Goal: Information Seeking & Learning: Learn about a topic

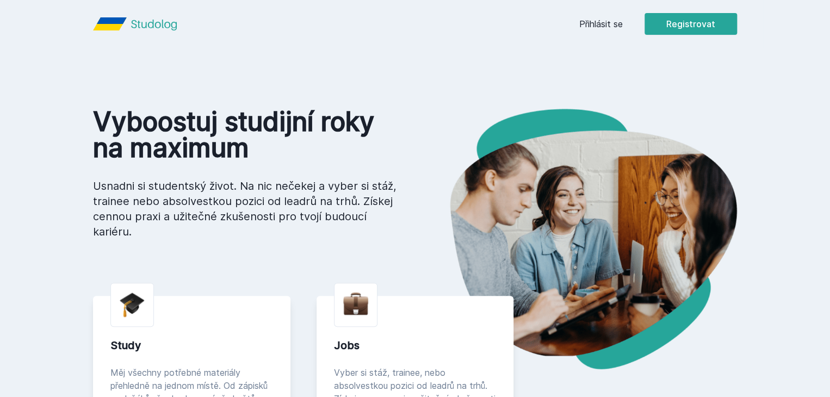
click at [419, 59] on button "Ne" at bounding box center [416, 70] width 39 height 27
click at [622, 27] on link "Přihlásit se" at bounding box center [600, 23] width 43 height 13
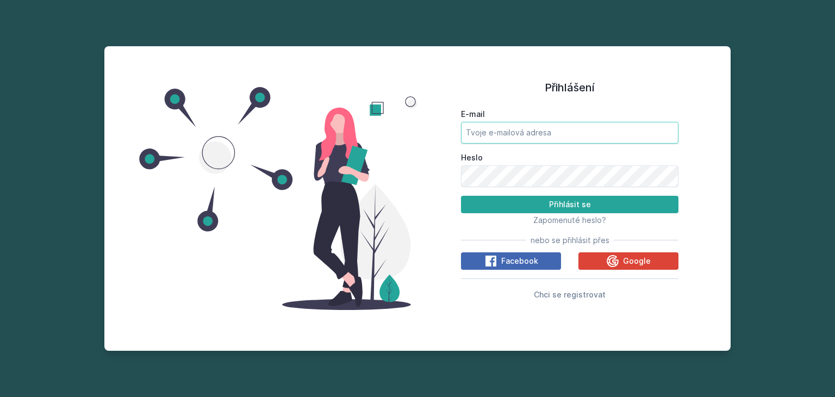
type input "[EMAIL_ADDRESS][DOMAIN_NAME]"
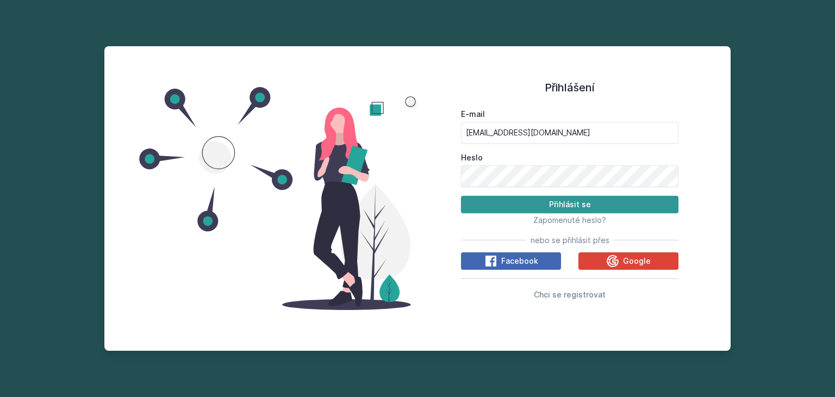
click at [563, 203] on button "Přihlásit se" at bounding box center [569, 204] width 217 height 17
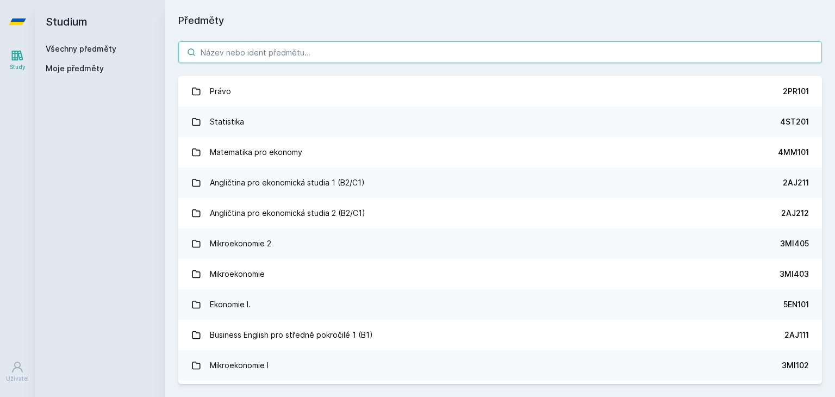
click at [267, 46] on input "search" at bounding box center [500, 52] width 644 height 22
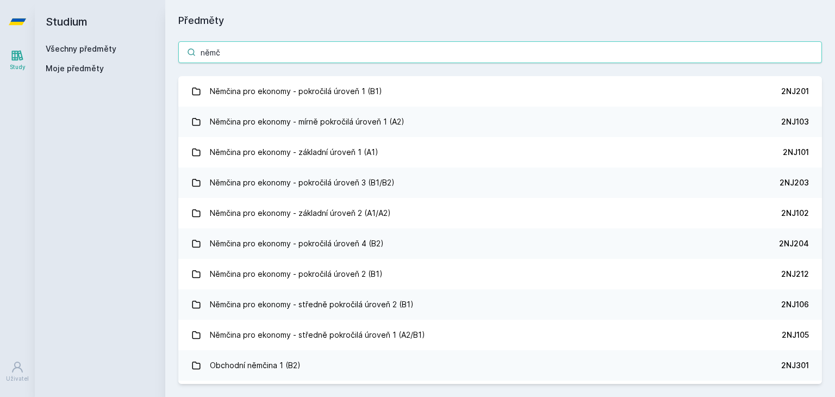
type input "němč"
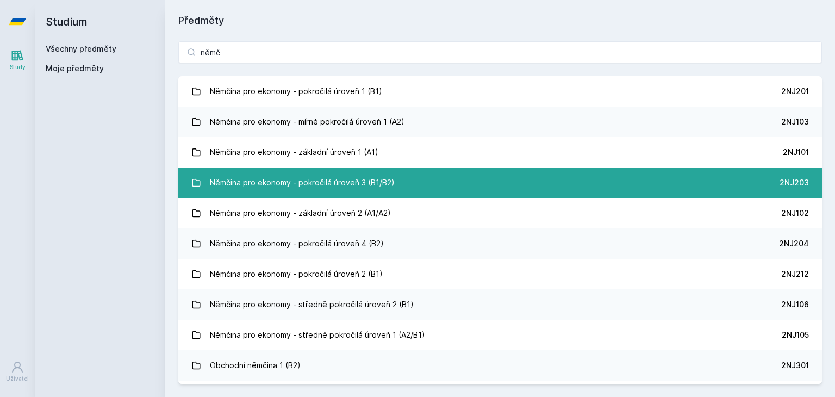
click at [228, 176] on div "Němčina pro ekonomy - pokročilá úroveň 3 (B1/B2)" at bounding box center [302, 183] width 185 height 22
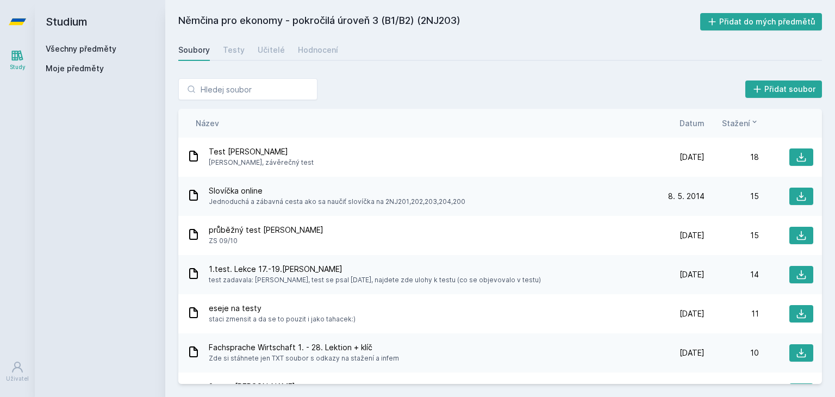
click at [696, 122] on span "Datum" at bounding box center [692, 122] width 25 height 11
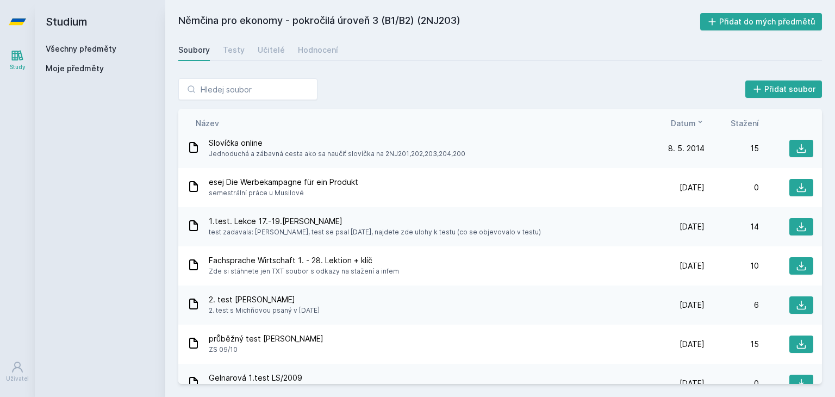
scroll to position [109, 0]
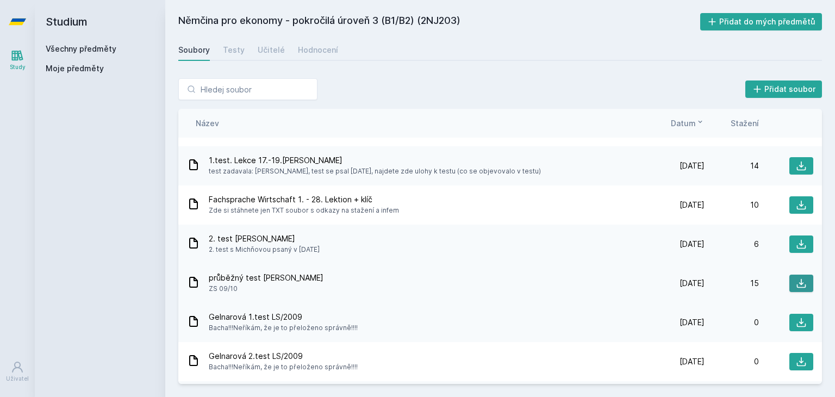
click at [796, 286] on icon at bounding box center [801, 283] width 11 height 11
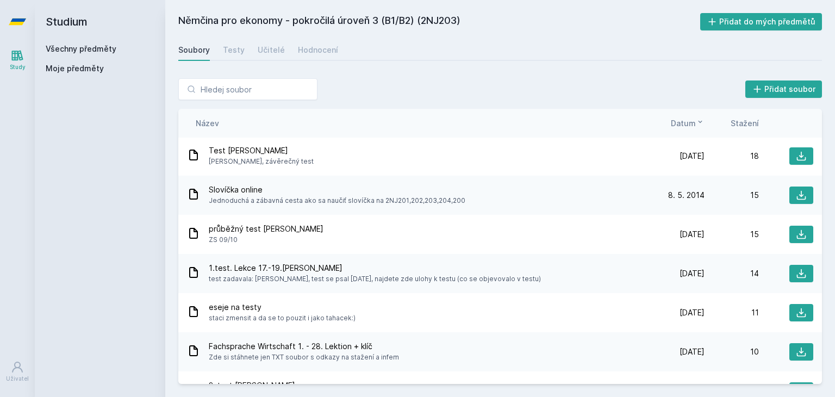
scroll to position [0, 0]
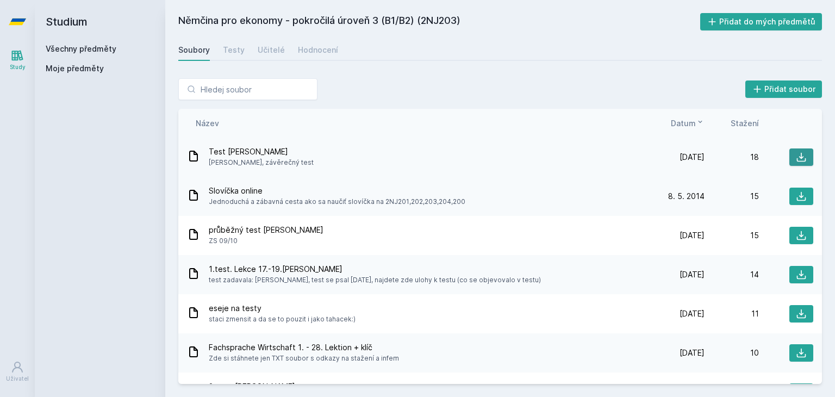
click at [797, 155] on icon at bounding box center [801, 157] width 9 height 9
click at [688, 124] on span "Datum" at bounding box center [683, 122] width 25 height 11
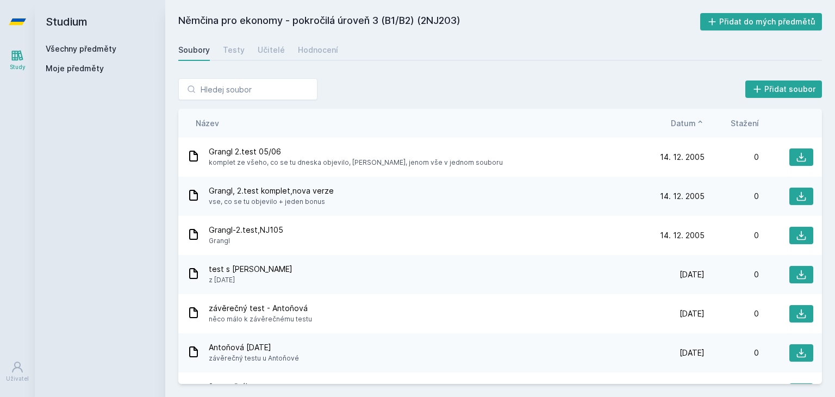
click at [681, 126] on span "Datum" at bounding box center [683, 122] width 25 height 11
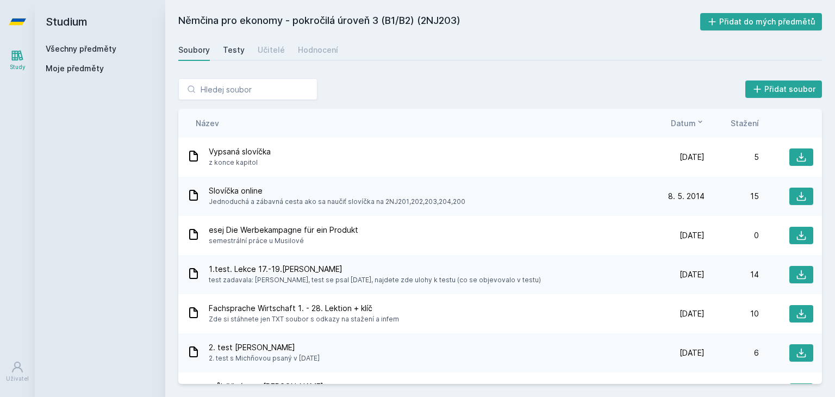
click at [226, 50] on div "Testy" at bounding box center [234, 50] width 22 height 11
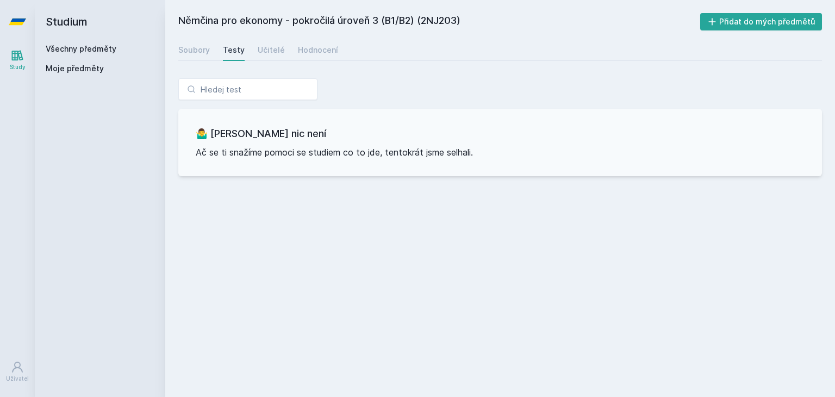
click at [272, 38] on div "Němčina pro ekonomy - pokročilá úroveň 3 (B1/B2) (2NJ203) Přidat do mých předmě…" at bounding box center [500, 198] width 644 height 371
click at [274, 49] on div "Učitelé" at bounding box center [271, 50] width 27 height 11
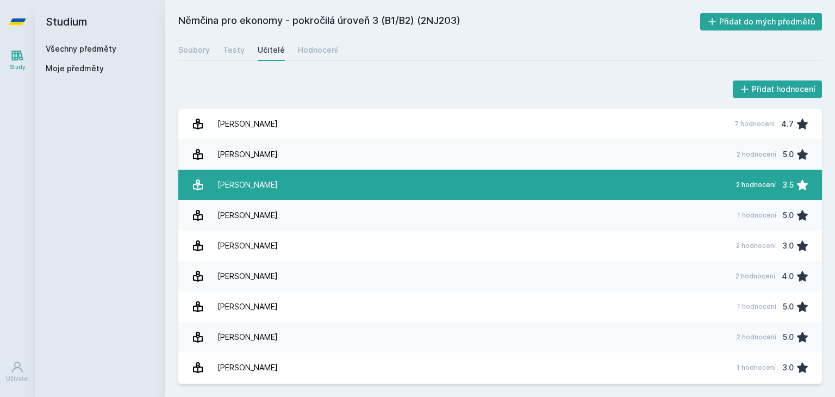
click at [257, 190] on div "[PERSON_NAME]" at bounding box center [247, 185] width 60 height 22
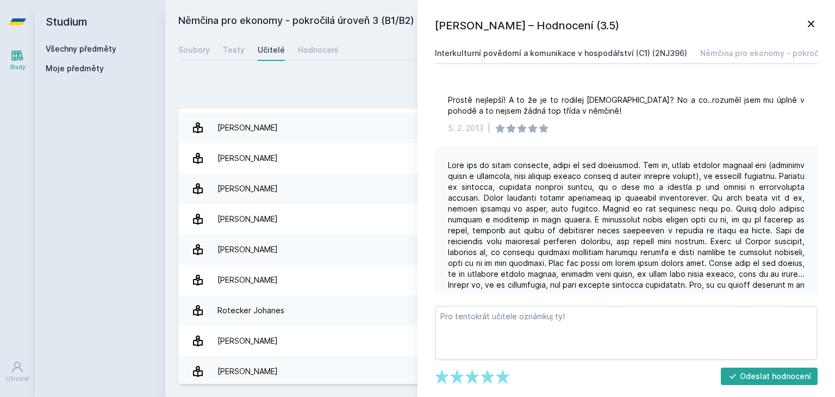
scroll to position [151, 0]
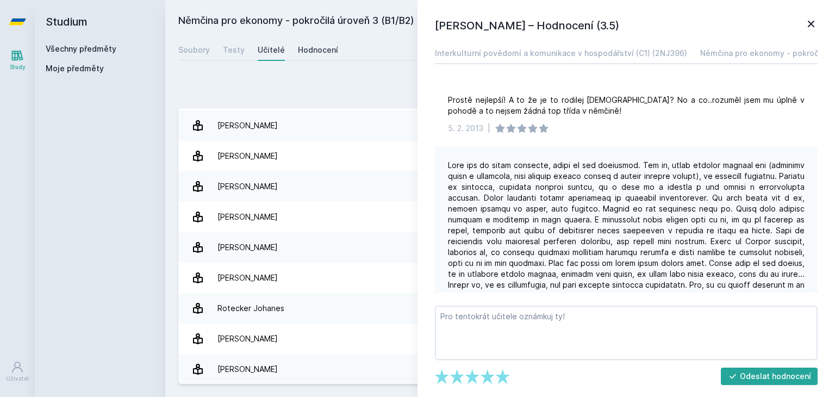
click at [316, 48] on div "Hodnocení" at bounding box center [318, 50] width 40 height 11
